Goal: Use online tool/utility: Utilize a website feature to perform a specific function

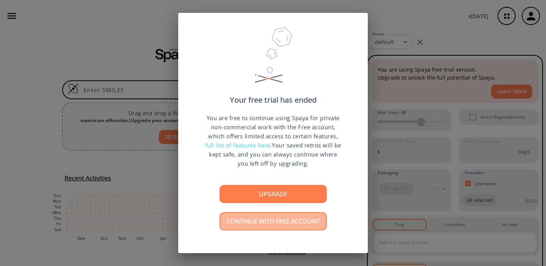
click at [262, 223] on button "Continue with free account" at bounding box center [273, 221] width 107 height 18
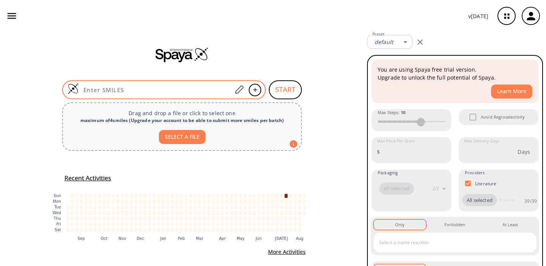
click at [152, 91] on input at bounding box center [155, 90] width 153 height 8
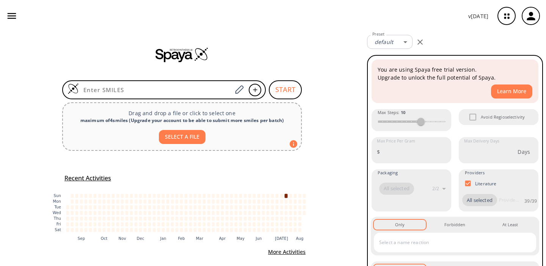
click at [12, 15] on icon "button" at bounding box center [11, 15] width 11 height 11
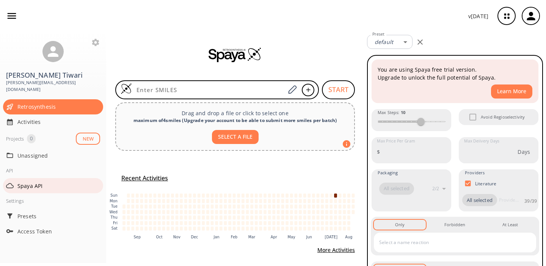
click at [30, 185] on div "Spaya API" at bounding box center [53, 185] width 100 height 15
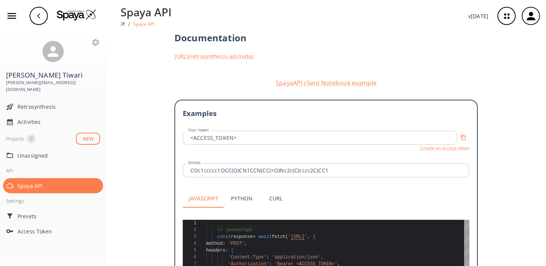
scroll to position [127, 0]
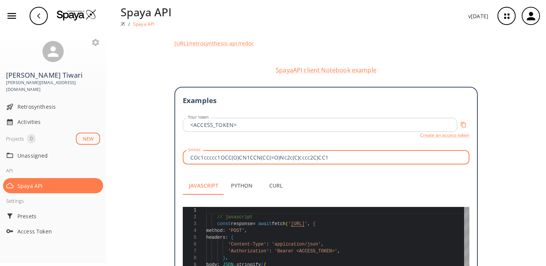
drag, startPoint x: 189, startPoint y: 150, endPoint x: 336, endPoint y: 157, distance: 146.6
click at [336, 157] on div "Examples Your token <ACCESS_TOKEN> Your token Create an access token Smiles COc…" at bounding box center [326, 228] width 287 height 267
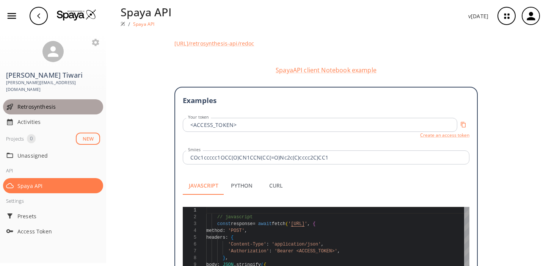
click at [43, 103] on span "Retrosynthesis" at bounding box center [58, 107] width 83 height 8
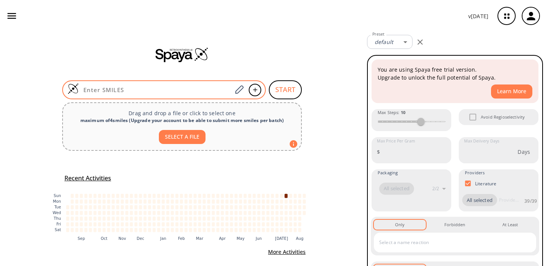
click at [167, 92] on input at bounding box center [155, 90] width 153 height 8
paste input "COc1ccccc1OCC(O)CN1CCN(CC(=O)Nc2c(C)cccc2C)CC1"
type input "COc1ccccc1OCC(O)CN1CCN(CC(=O)Nc2c(C)cccc2C)CC1"
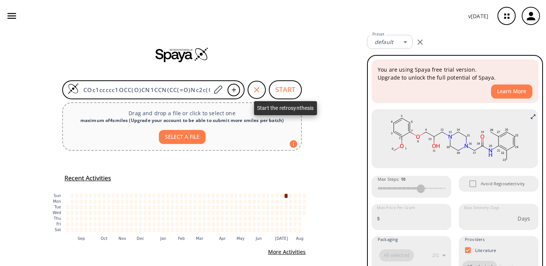
click at [281, 87] on button "START" at bounding box center [285, 89] width 33 height 19
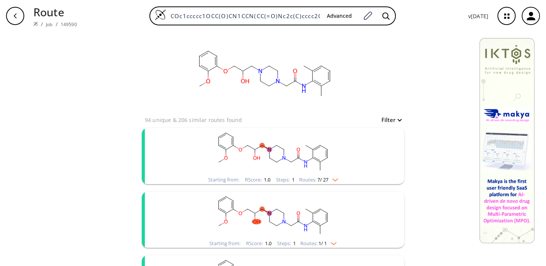
click at [337, 181] on img "clusters" at bounding box center [333, 179] width 10 height 6
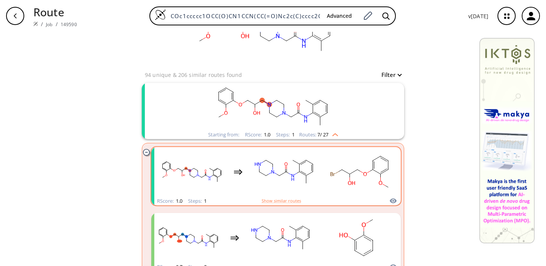
scroll to position [46, 0]
click at [281, 199] on button "Show similar routes" at bounding box center [281, 200] width 39 height 7
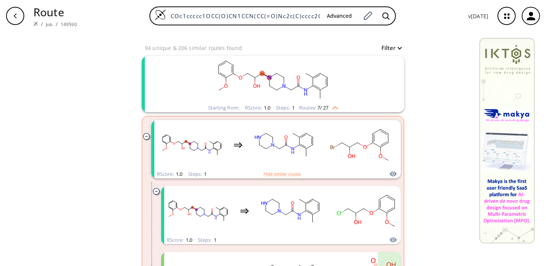
scroll to position [0, 0]
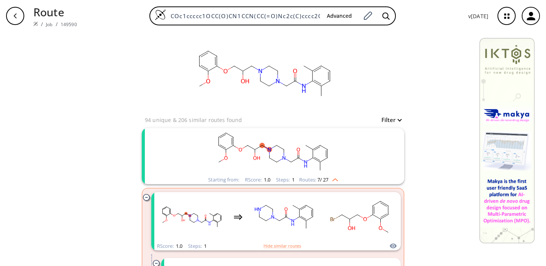
click at [147, 198] on icon "clusters" at bounding box center [147, 198] width 2 height 0
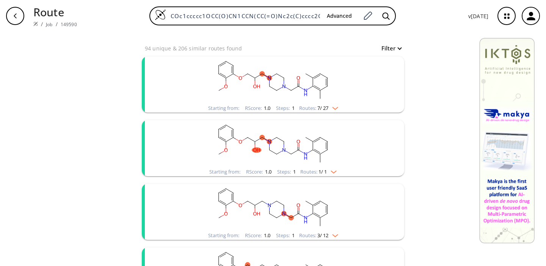
scroll to position [112, 0]
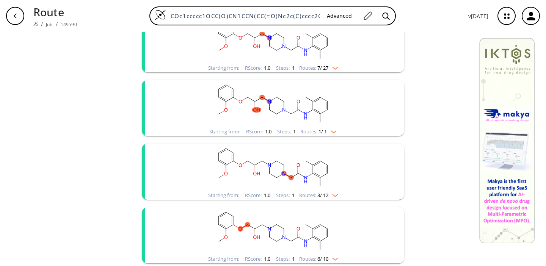
click at [340, 196] on div "Starting from: RScore : 1.0 Steps : 1 Routes: 3 / 12" at bounding box center [272, 195] width 141 height 9
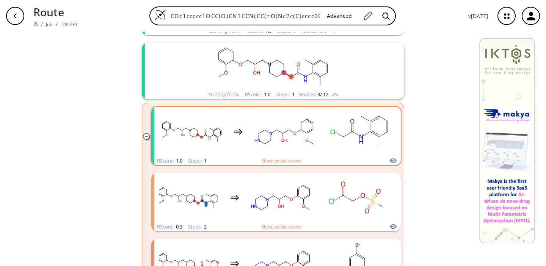
scroll to position [252, 0]
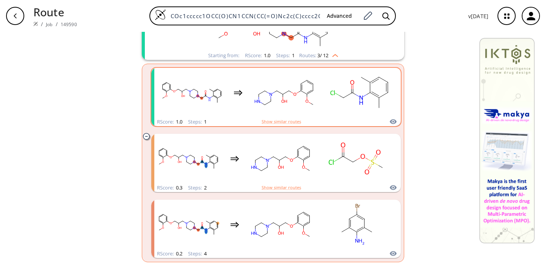
click at [349, 101] on rect "clusters" at bounding box center [360, 92] width 68 height 47
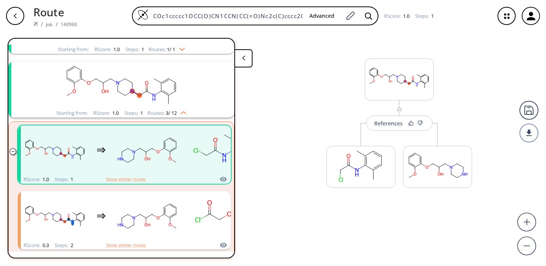
scroll to position [144, 0]
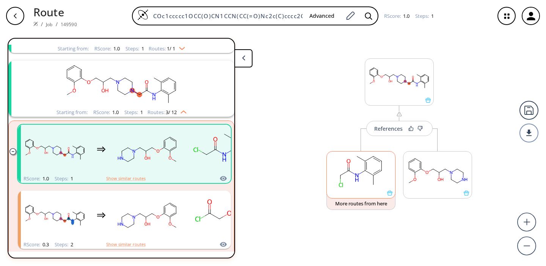
click at [365, 182] on rect at bounding box center [361, 171] width 68 height 39
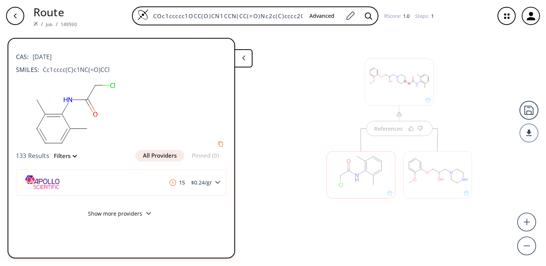
click at [17, 16] on icon "button" at bounding box center [15, 16] width 6 height 6
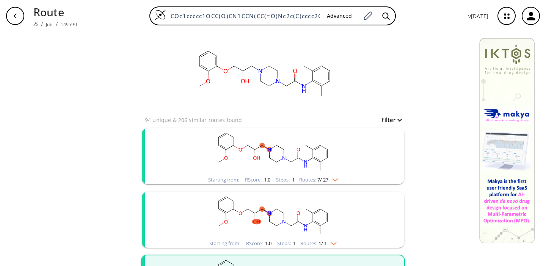
click at [289, 148] on rect "clusters" at bounding box center [272, 151] width 197 height 47
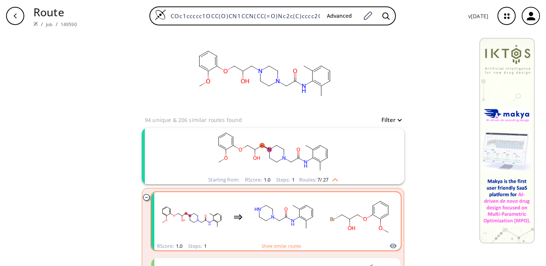
click at [276, 213] on rect "clusters" at bounding box center [284, 216] width 68 height 47
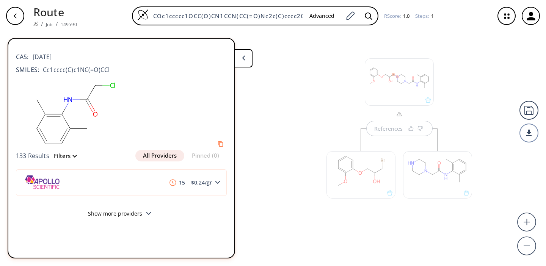
click at [121, 214] on button "Show more providers" at bounding box center [121, 215] width 211 height 18
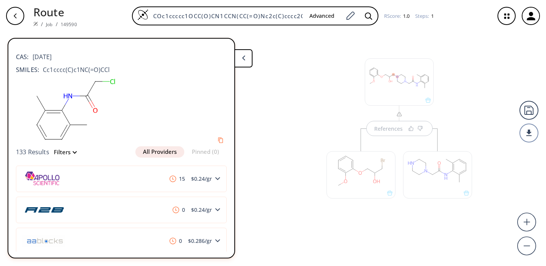
click at [243, 55] on icon at bounding box center [243, 57] width 3 height 5
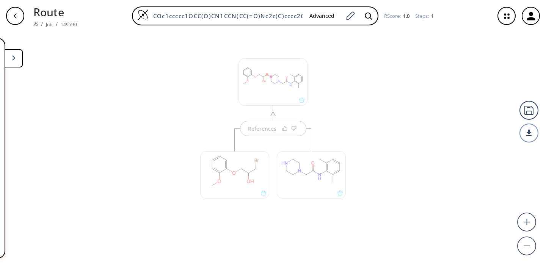
click at [6, 11] on button "button" at bounding box center [15, 16] width 24 height 24
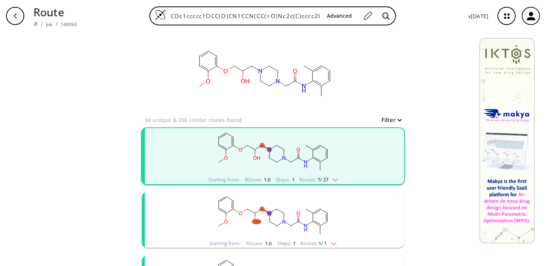
click at [268, 144] on rect "clusters" at bounding box center [272, 151] width 197 height 47
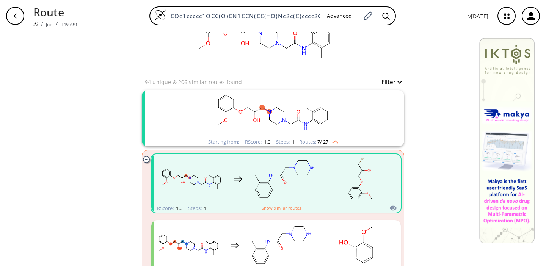
scroll to position [39, 0]
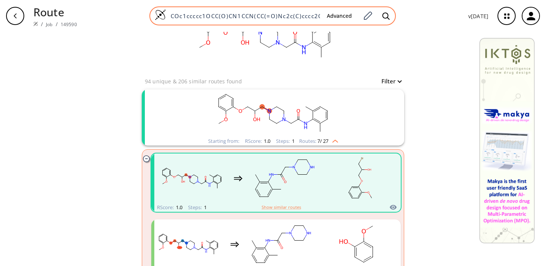
click at [245, 16] on input "COc1ccccc1OCC(O)CN1CCN(CC(=O)Nc2c(C)cccc2C)CC1" at bounding box center [243, 16] width 155 height 8
paste input "[DOMAIN_NAME](=O)O>>CCOC(=O)C"
type input "[DOMAIN_NAME](=O)O>>CCOC(=O)C"
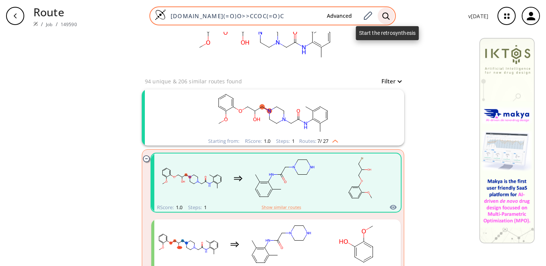
click at [391, 17] on div at bounding box center [386, 16] width 17 height 17
click at [388, 17] on icon at bounding box center [385, 15] width 7 height 7
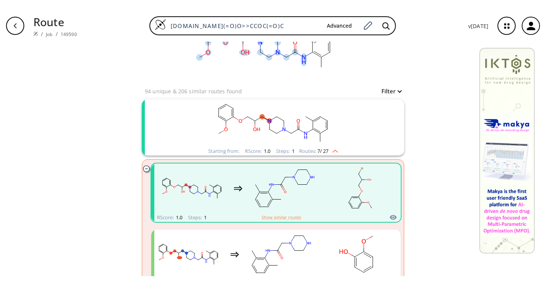
scroll to position [0, 0]
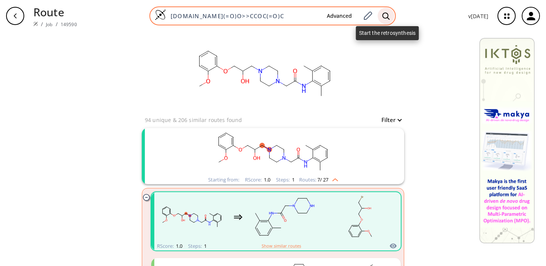
click at [387, 16] on icon at bounding box center [386, 16] width 8 height 8
